Goal: Transaction & Acquisition: Download file/media

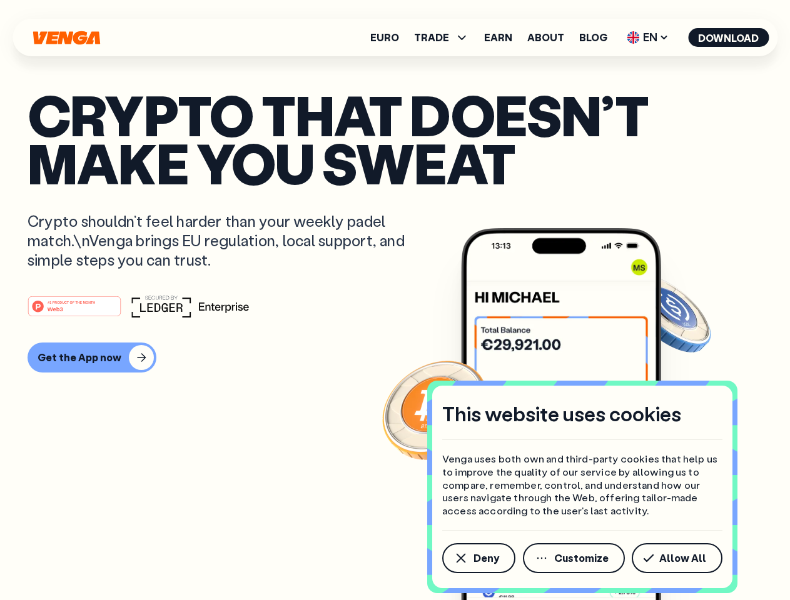
click at [395, 300] on div "#1 PRODUCT OF THE MONTH Web3" at bounding box center [395, 306] width 735 height 23
click at [478, 558] on span "Deny" at bounding box center [486, 558] width 26 height 10
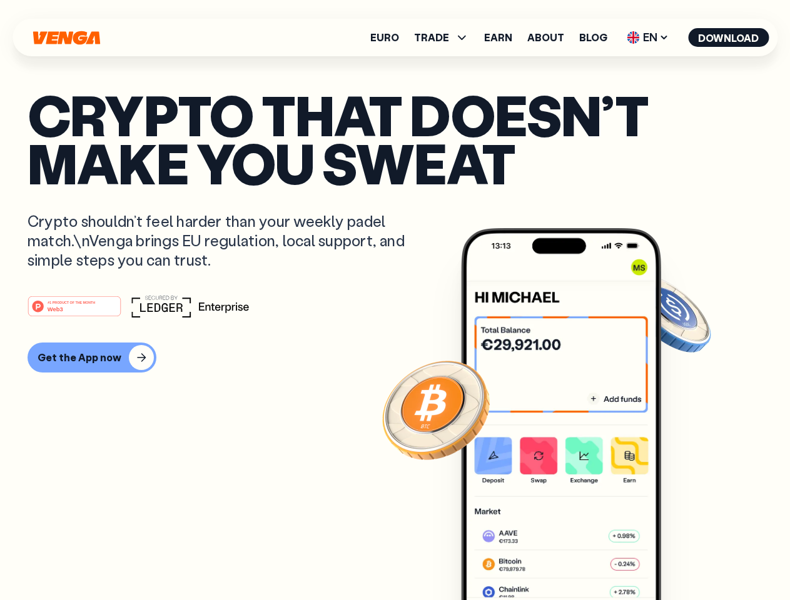
click at [575, 558] on img at bounding box center [561, 437] width 200 height 419
click at [679, 558] on article "Crypto that doesn’t make you sweat Crypto shouldn’t feel harder than your weekl…" at bounding box center [395, 325] width 735 height 469
click at [445, 38] on span "TRADE" at bounding box center [431, 38] width 35 height 10
click at [648, 38] on span "EN" at bounding box center [647, 38] width 51 height 20
click at [728, 38] on button "Download" at bounding box center [728, 37] width 81 height 19
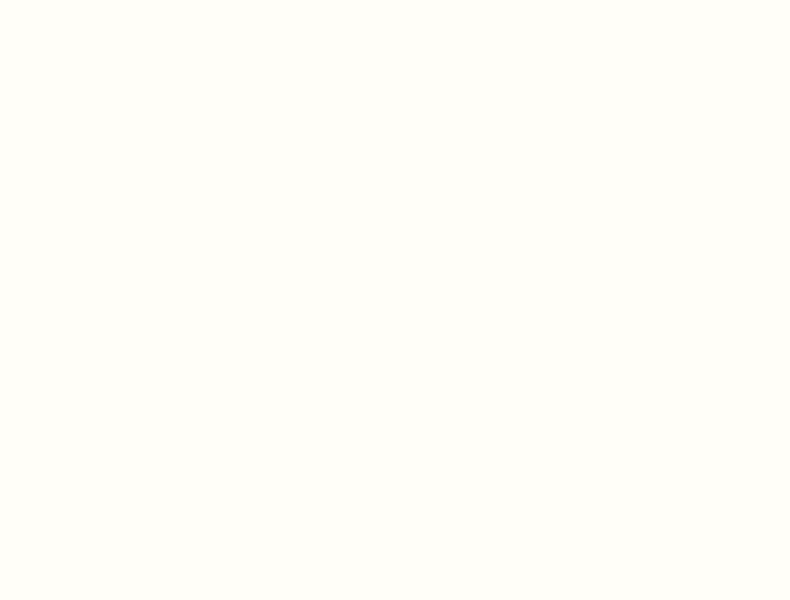
click at [395, 0] on html "This website uses cookies Venga uses both own and third-party cookies that help…" at bounding box center [395, 0] width 790 height 0
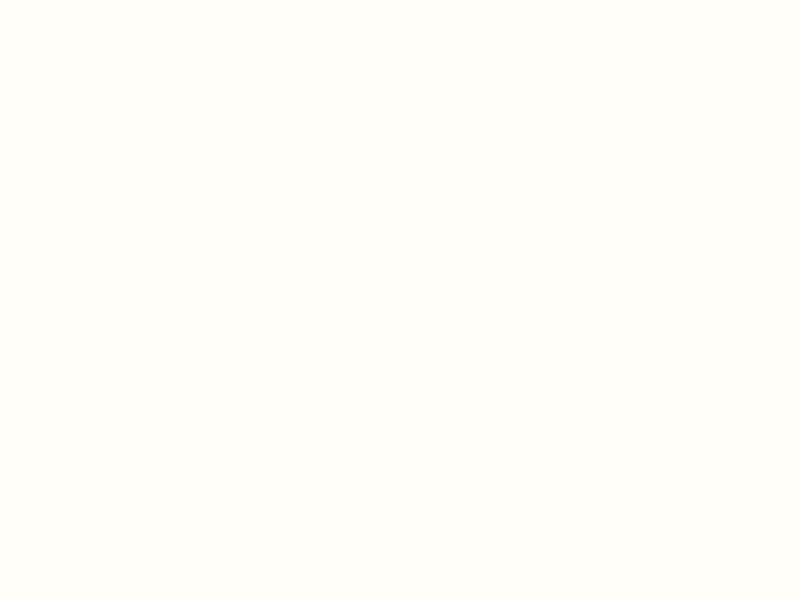
click at [90, 0] on html "This website uses cookies Venga uses both own and third-party cookies that help…" at bounding box center [400, 0] width 800 height 0
click at [76, 0] on html "This website uses cookies Venga uses both own and third-party cookies that help…" at bounding box center [400, 0] width 800 height 0
